Goal: Use online tool/utility

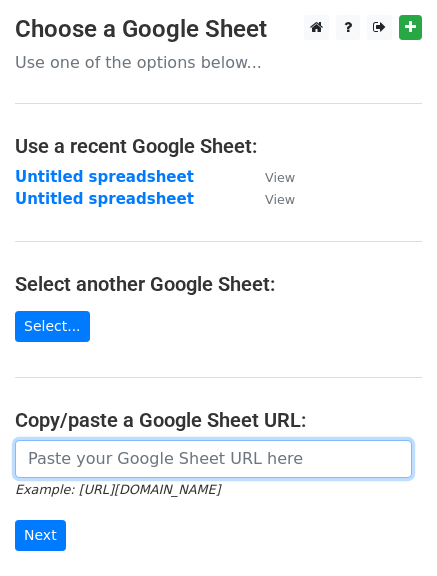
click at [46, 465] on input "url" at bounding box center [213, 459] width 397 height 38
paste input "[URL][DOMAIN_NAME]"
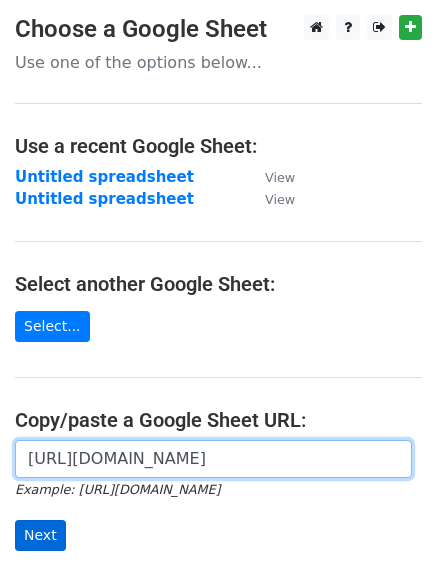
type input "[URL][DOMAIN_NAME]"
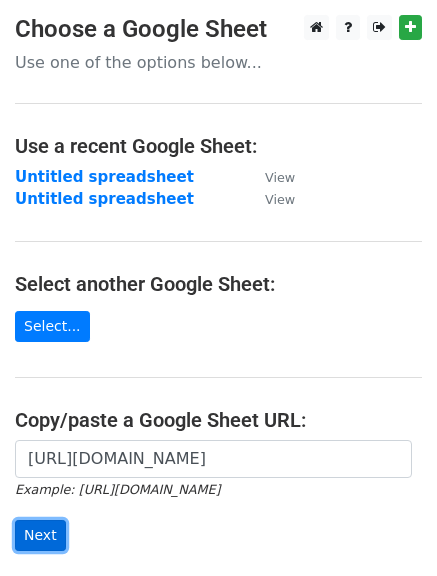
scroll to position [0, 0]
click at [30, 540] on input "Next" at bounding box center [40, 535] width 51 height 31
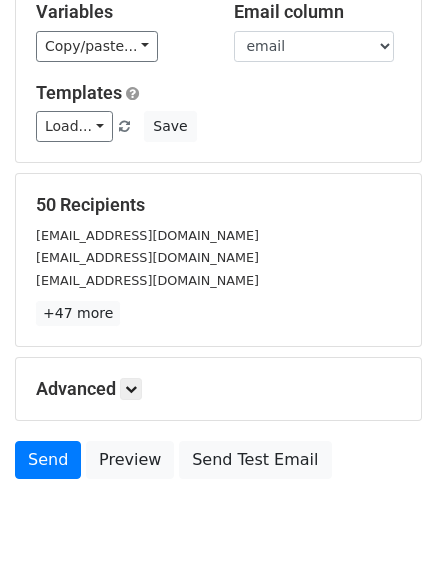
scroll to position [272, 0]
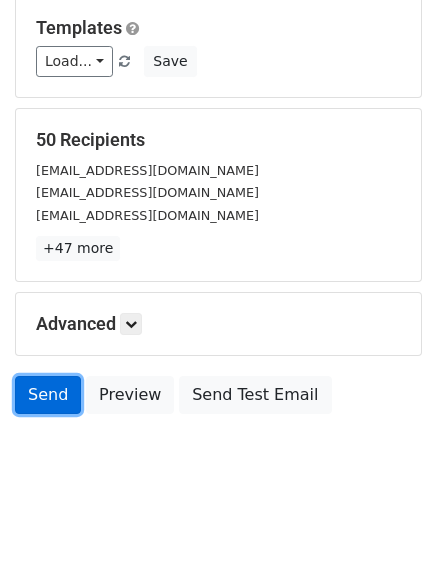
click at [34, 396] on link "Send" at bounding box center [48, 395] width 66 height 38
